Goal: Navigation & Orientation: Understand site structure

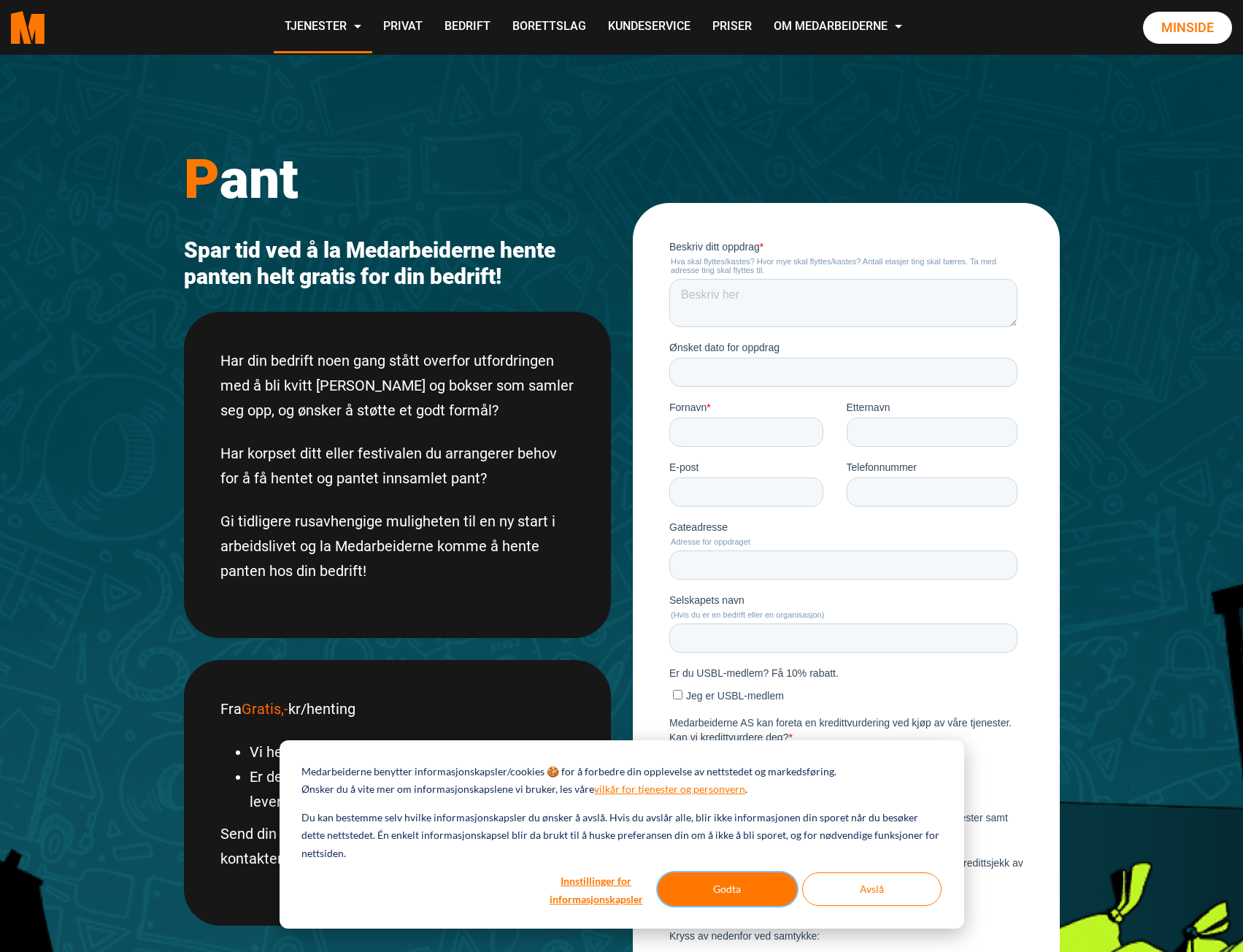
click at [747, 876] on button "Godta" at bounding box center [726, 888] width 139 height 33
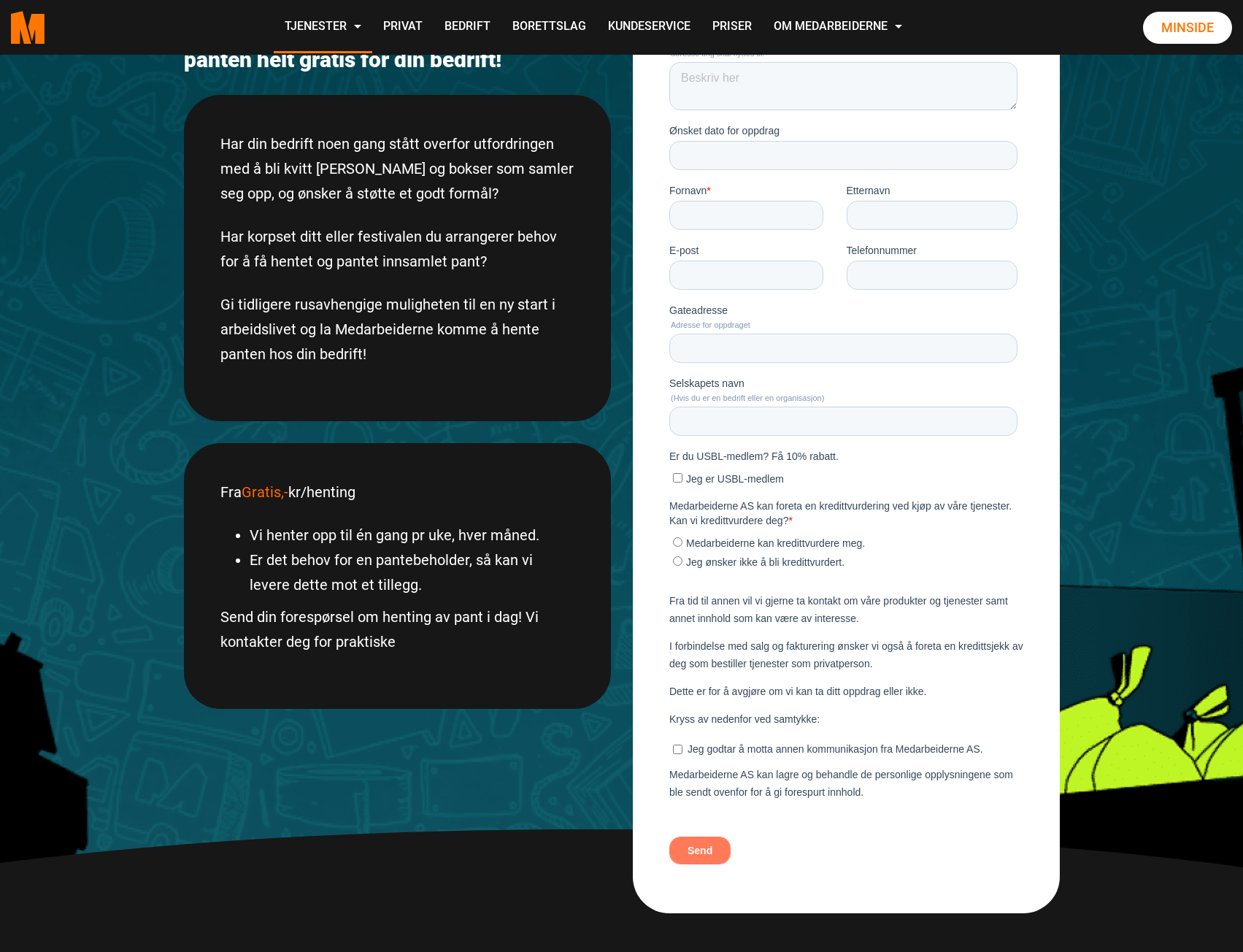
scroll to position [73, 0]
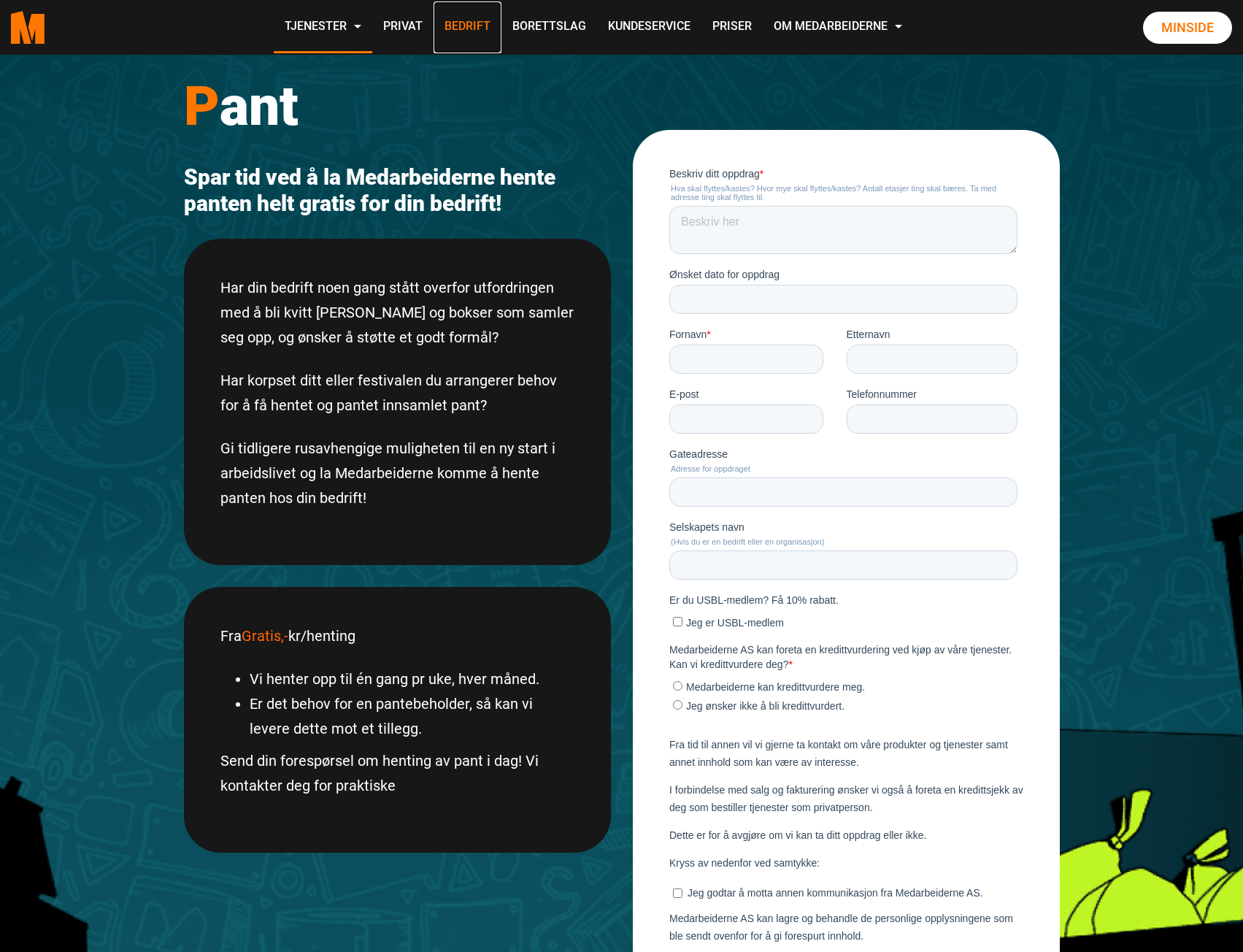
click at [459, 23] on link "Bedrift" at bounding box center [468, 28] width 68 height 52
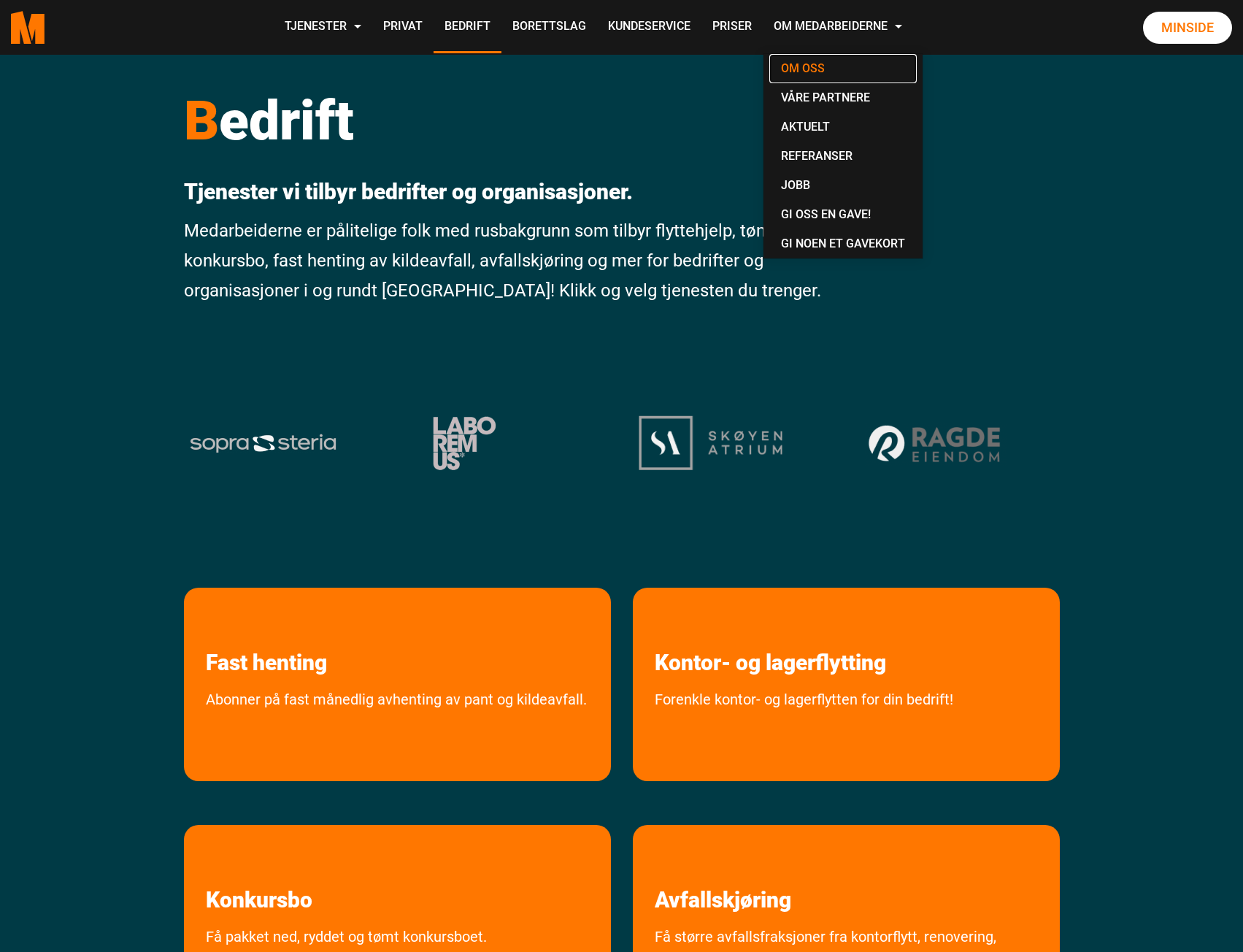
click at [804, 73] on link "Om oss" at bounding box center [843, 69] width 147 height 29
